Goal: Go to known website: Access a specific website the user already knows

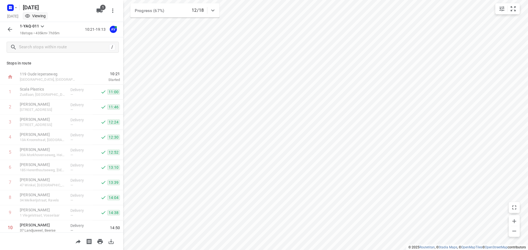
scroll to position [139, 0]
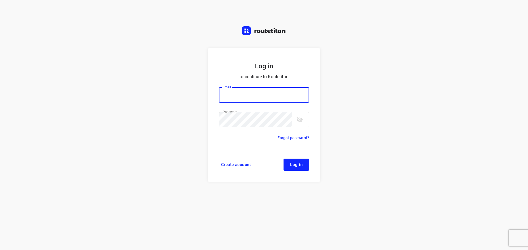
type input "didier@areco.be"
click at [291, 163] on span "Log in" at bounding box center [296, 165] width 12 height 4
